Goal: Complete application form: Complete application form

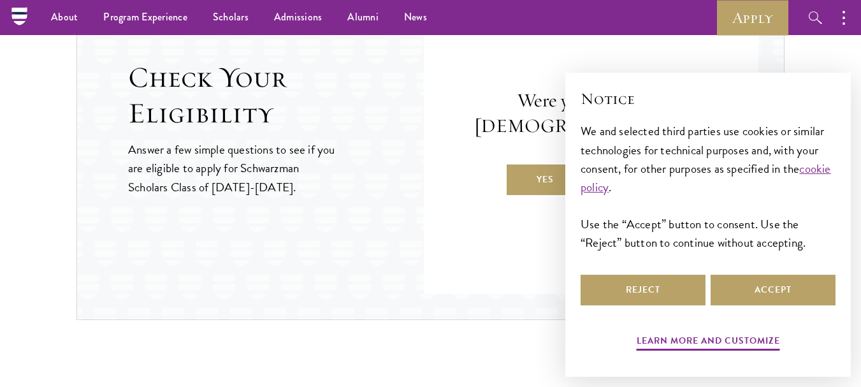
click at [709, 293] on div "Reject Accept" at bounding box center [707, 290] width 255 height 36
click at [717, 293] on button "Accept" at bounding box center [772, 290] width 125 height 31
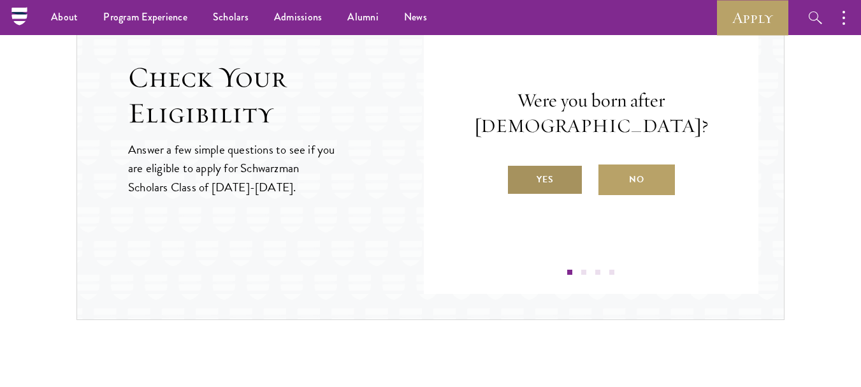
click at [538, 186] on label "Yes" at bounding box center [545, 179] width 76 height 31
click at [518, 177] on input "Yes" at bounding box center [512, 171] width 11 height 11
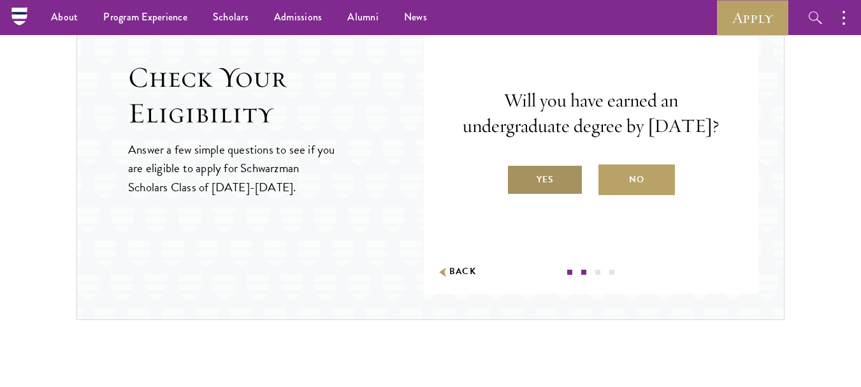
click at [540, 191] on label "Yes" at bounding box center [545, 179] width 76 height 31
click at [518, 177] on input "Yes" at bounding box center [512, 171] width 11 height 11
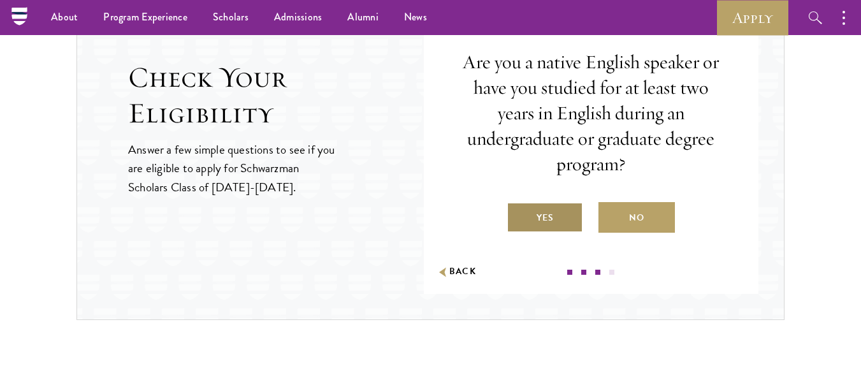
click at [554, 213] on label "Yes" at bounding box center [545, 217] width 76 height 31
click at [518, 213] on input "Yes" at bounding box center [512, 209] width 11 height 11
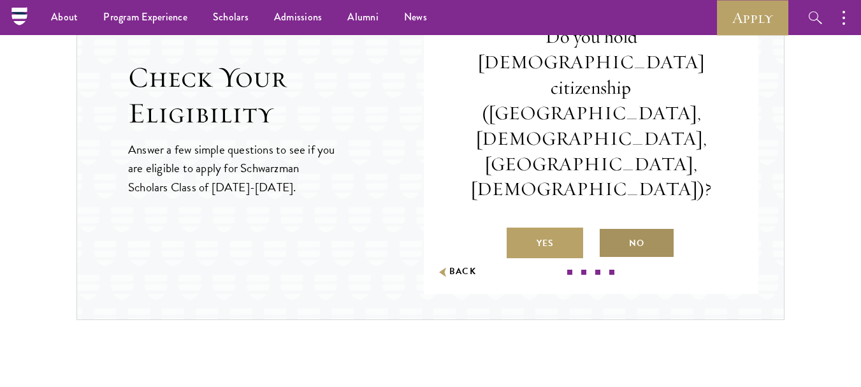
click at [621, 227] on label "No" at bounding box center [636, 242] width 76 height 31
click at [610, 229] on input "No" at bounding box center [603, 234] width 11 height 11
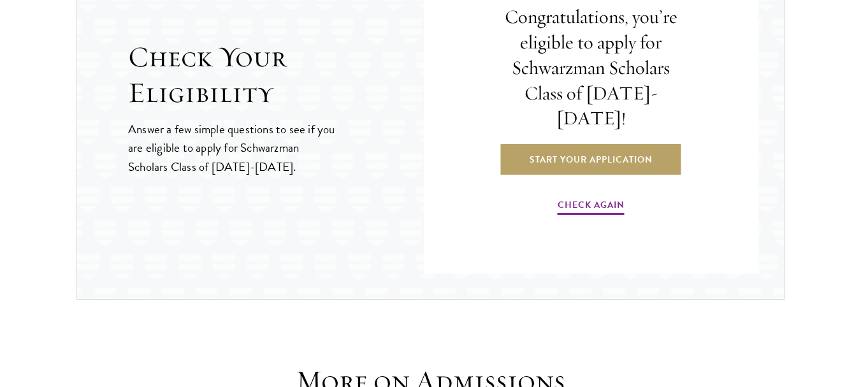
scroll to position [1474, 0]
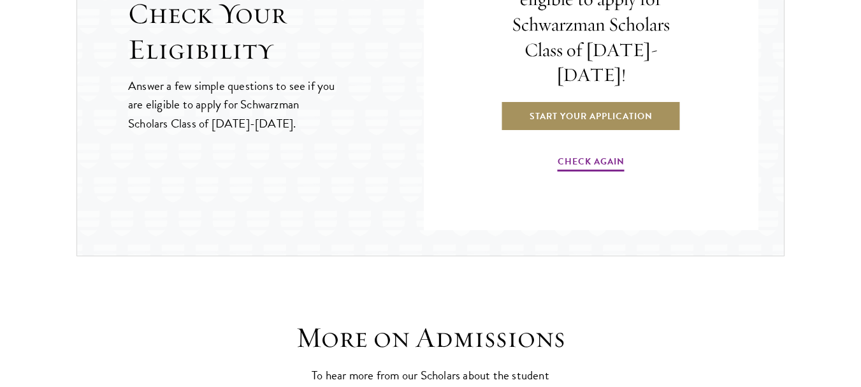
click at [576, 101] on link "Start Your Application" at bounding box center [591, 116] width 180 height 31
